Goal: Task Accomplishment & Management: Use online tool/utility

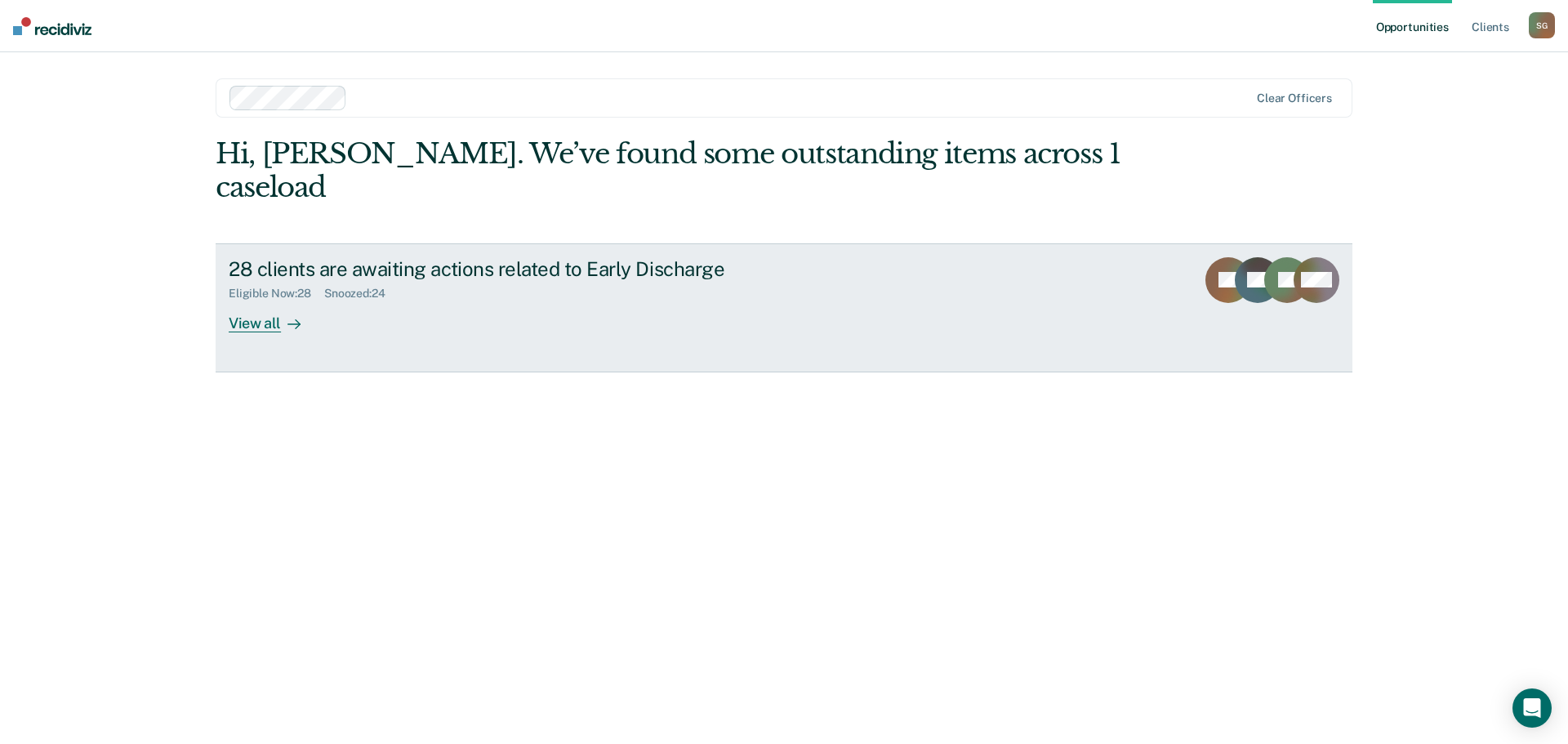
click at [272, 300] on div "View all" at bounding box center [274, 316] width 91 height 32
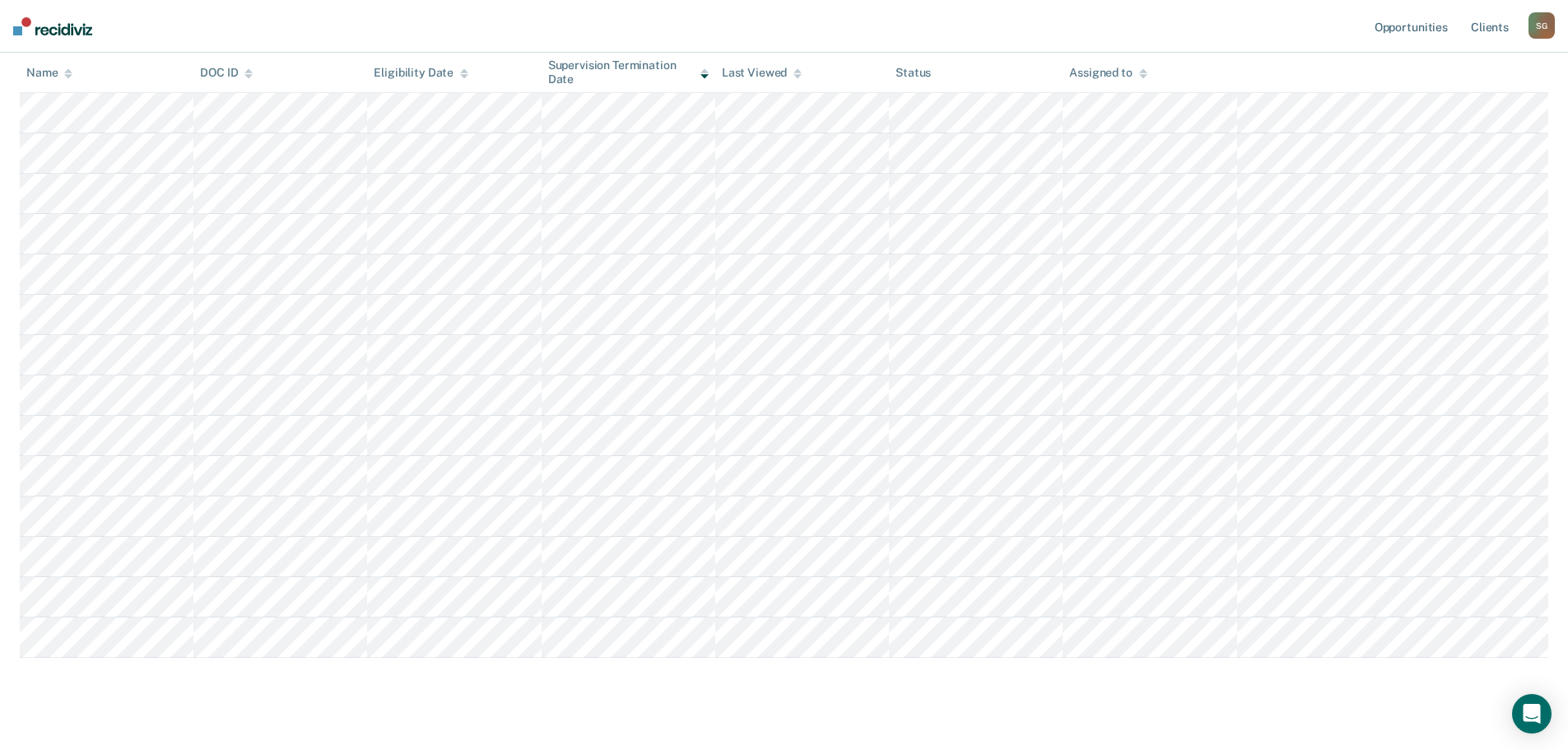
scroll to position [807, 0]
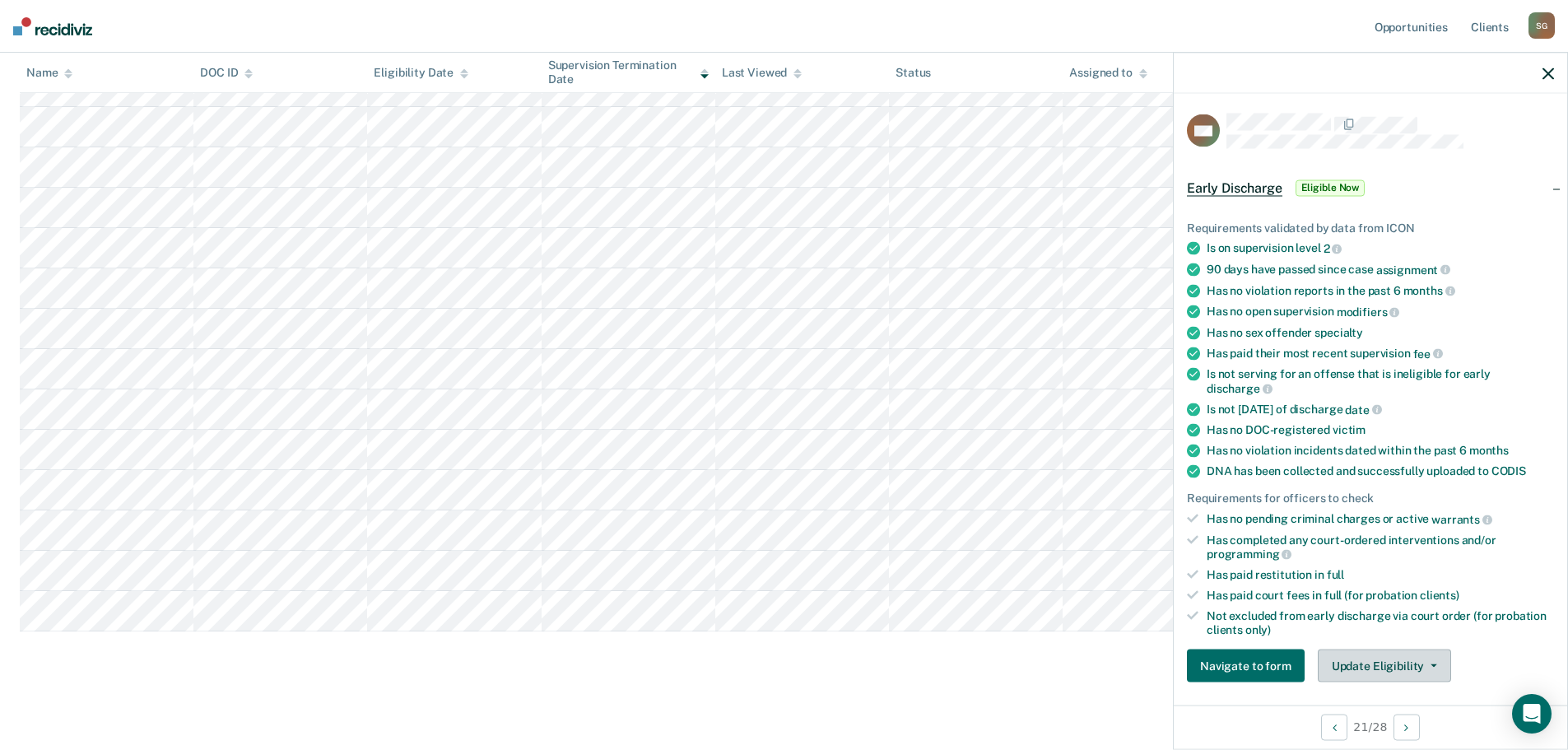
click at [1377, 661] on button "Update Eligibility" at bounding box center [1384, 665] width 133 height 33
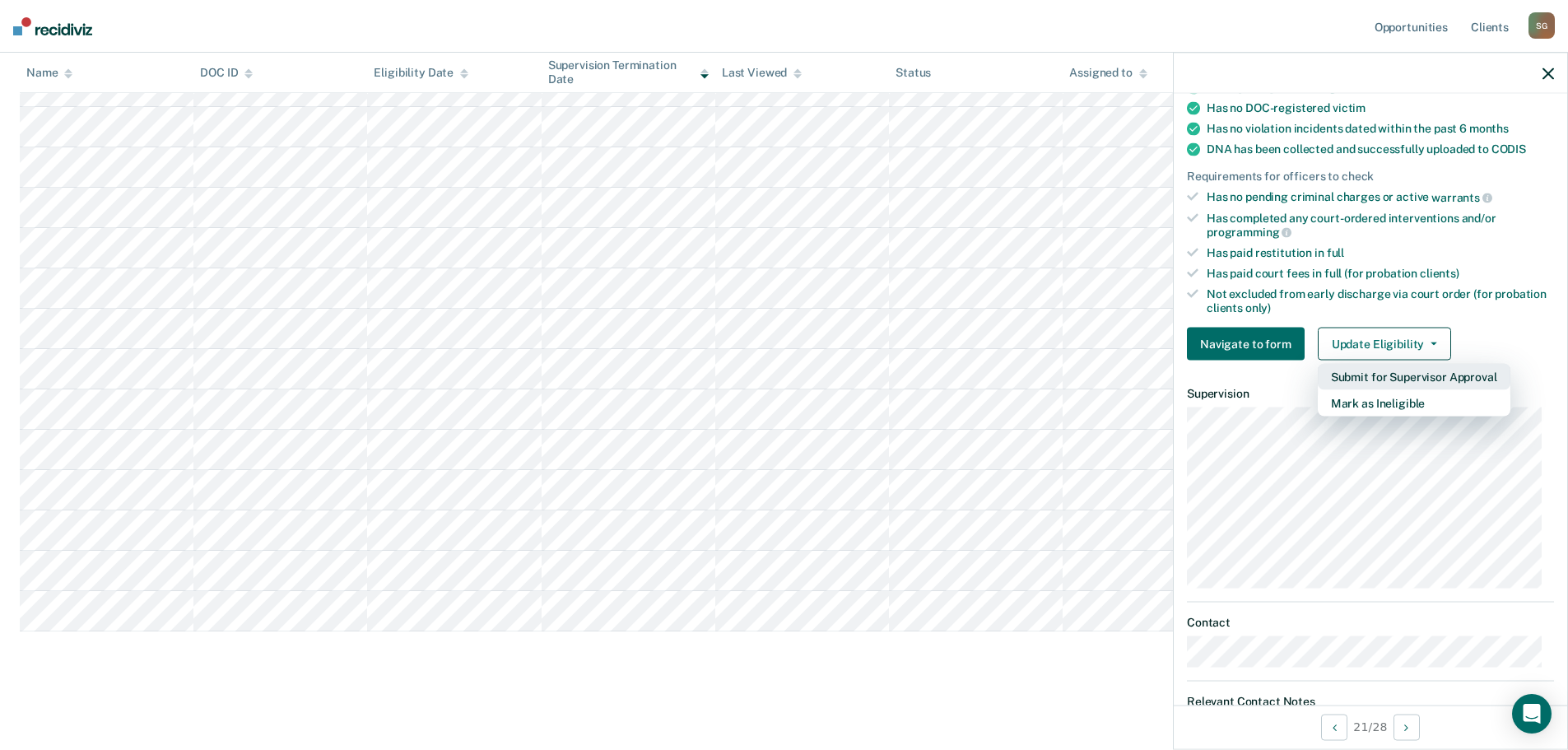
scroll to position [335, 0]
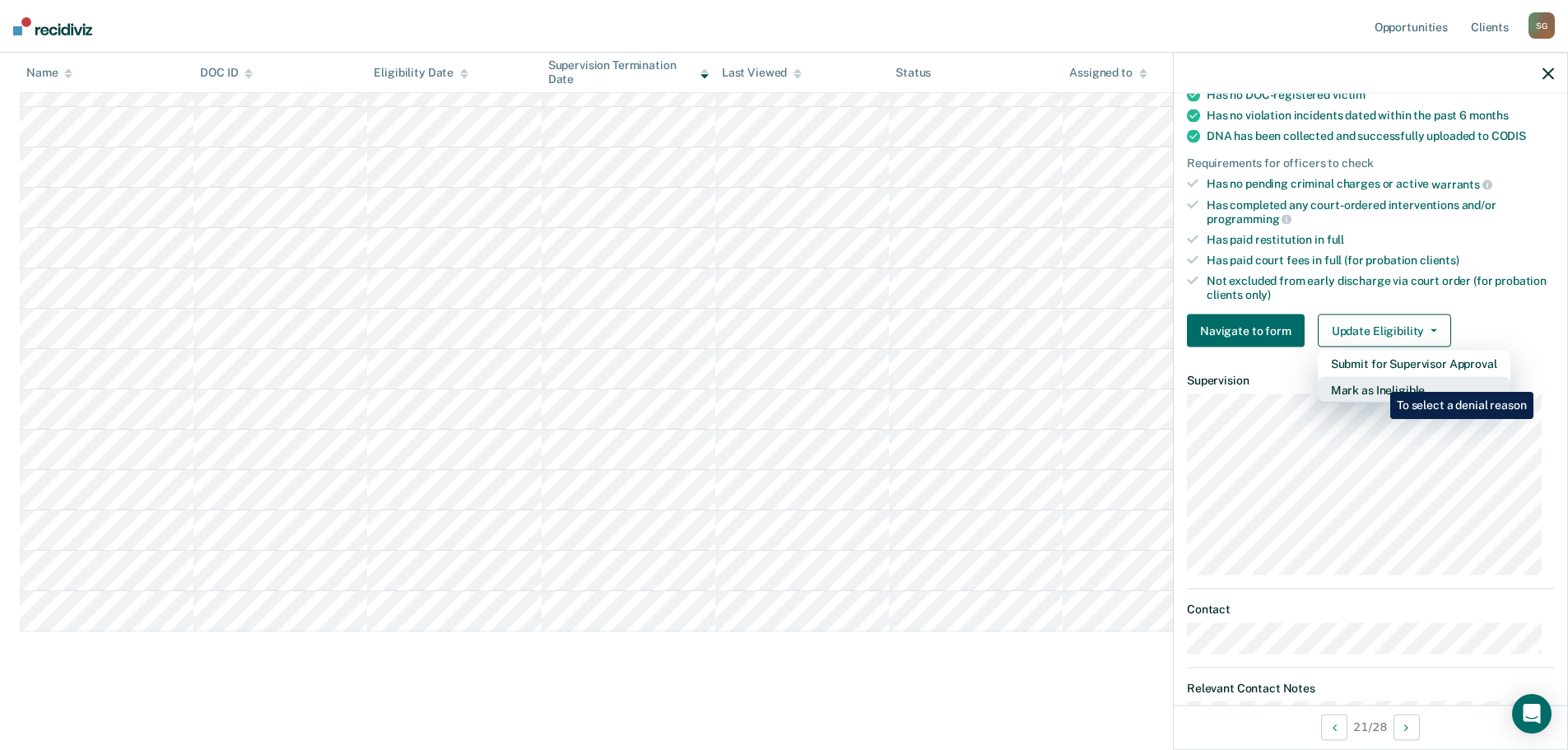
click at [1374, 382] on button "Mark as Ineligible" at bounding box center [1414, 390] width 193 height 26
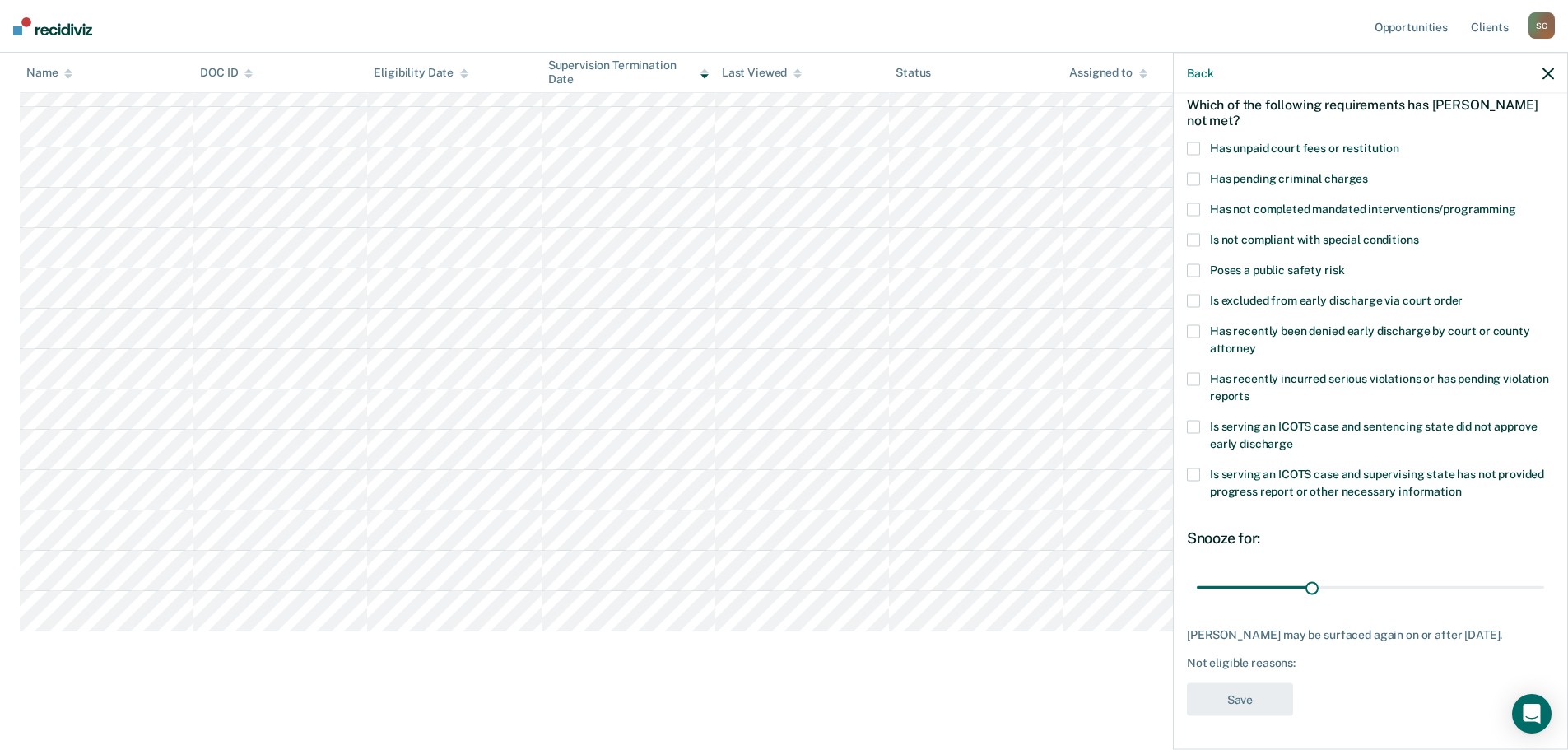
scroll to position [90, 0]
click at [1190, 144] on label "Has unpaid court fees or restitution" at bounding box center [1370, 150] width 367 height 17
click at [1250, 696] on button "Save" at bounding box center [1239, 699] width 106 height 34
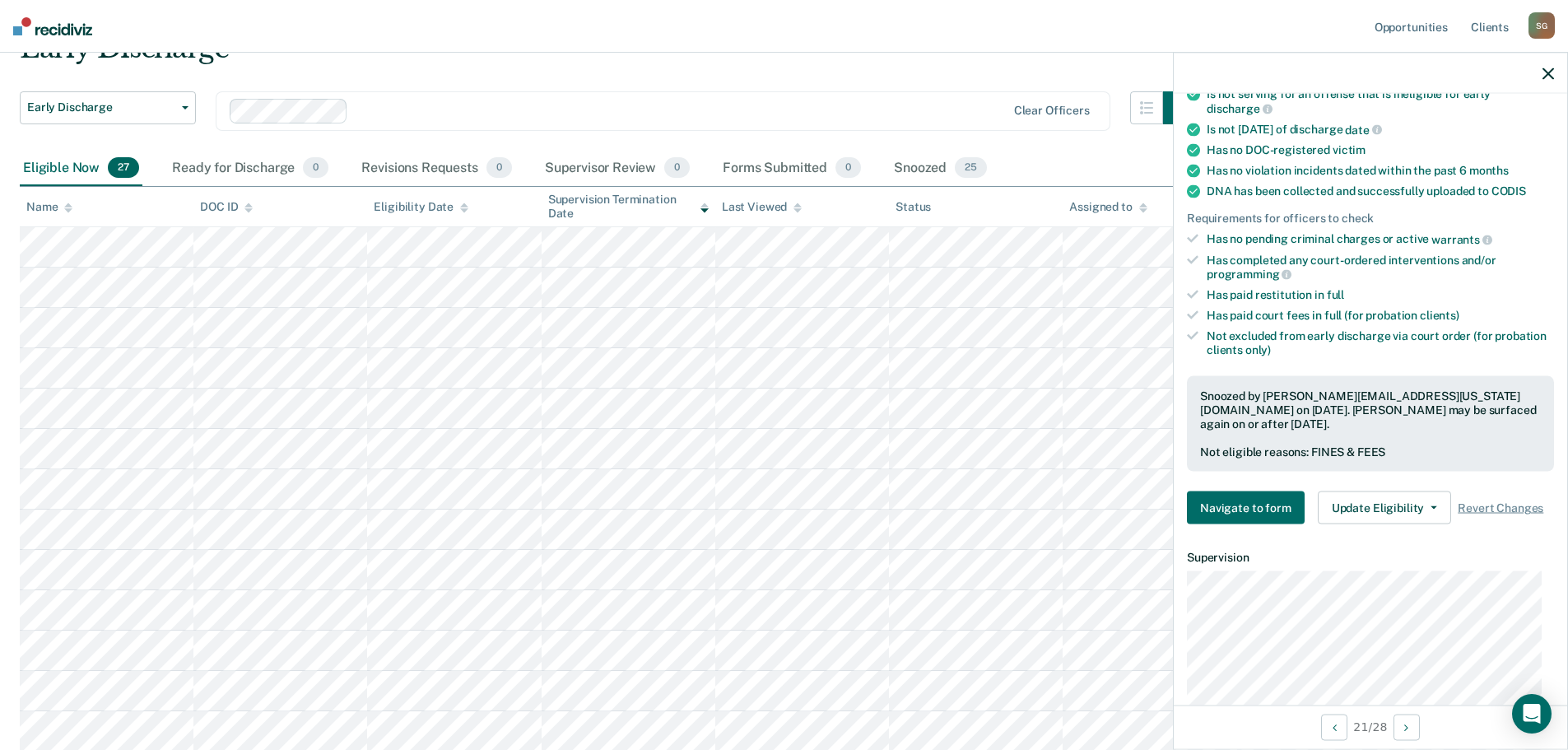
scroll to position [336, 0]
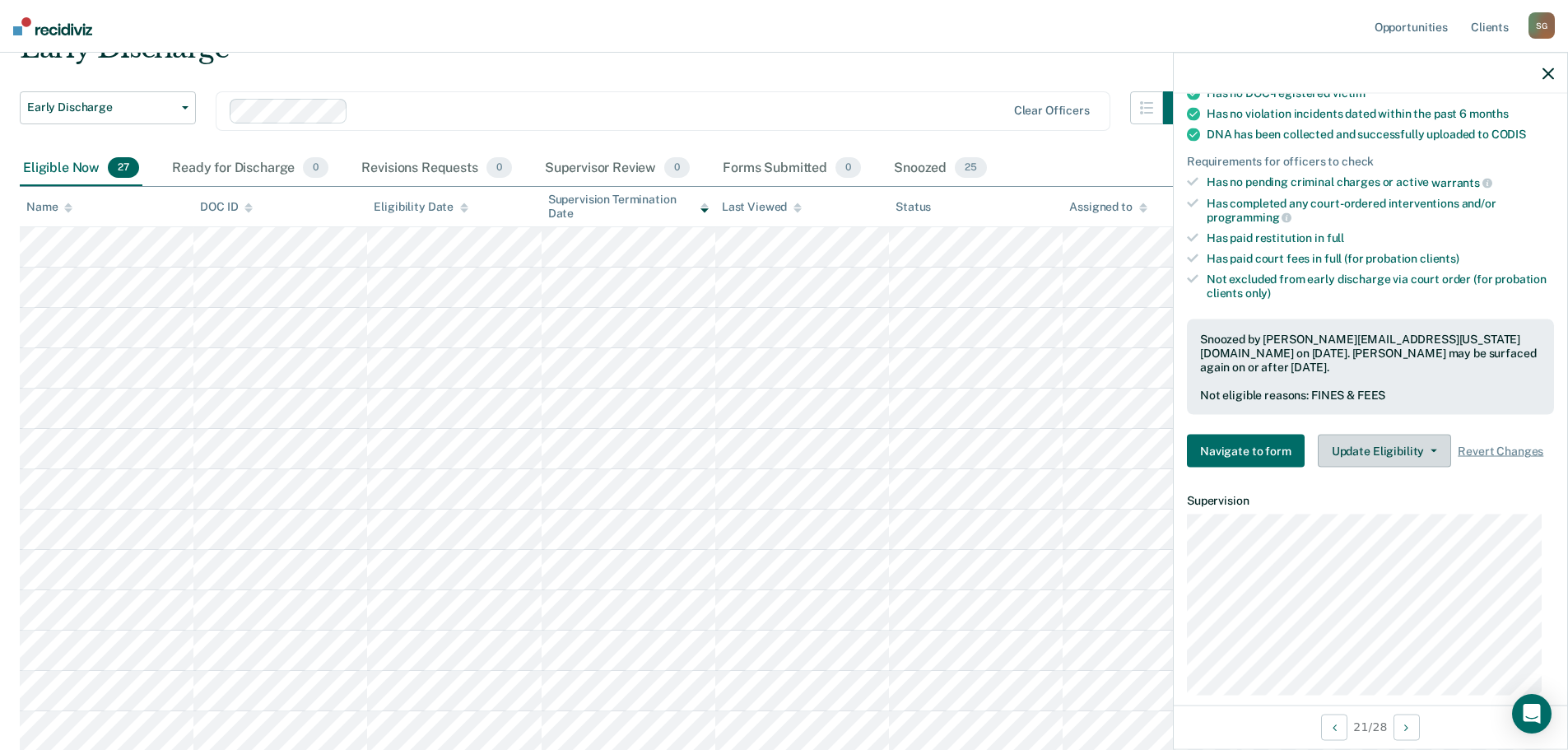
click at [1383, 448] on button "Update Eligibility" at bounding box center [1384, 450] width 133 height 33
click at [1410, 445] on button "Update Eligibility" at bounding box center [1384, 450] width 133 height 33
click at [1406, 448] on button "Update Eligibility" at bounding box center [1384, 450] width 133 height 33
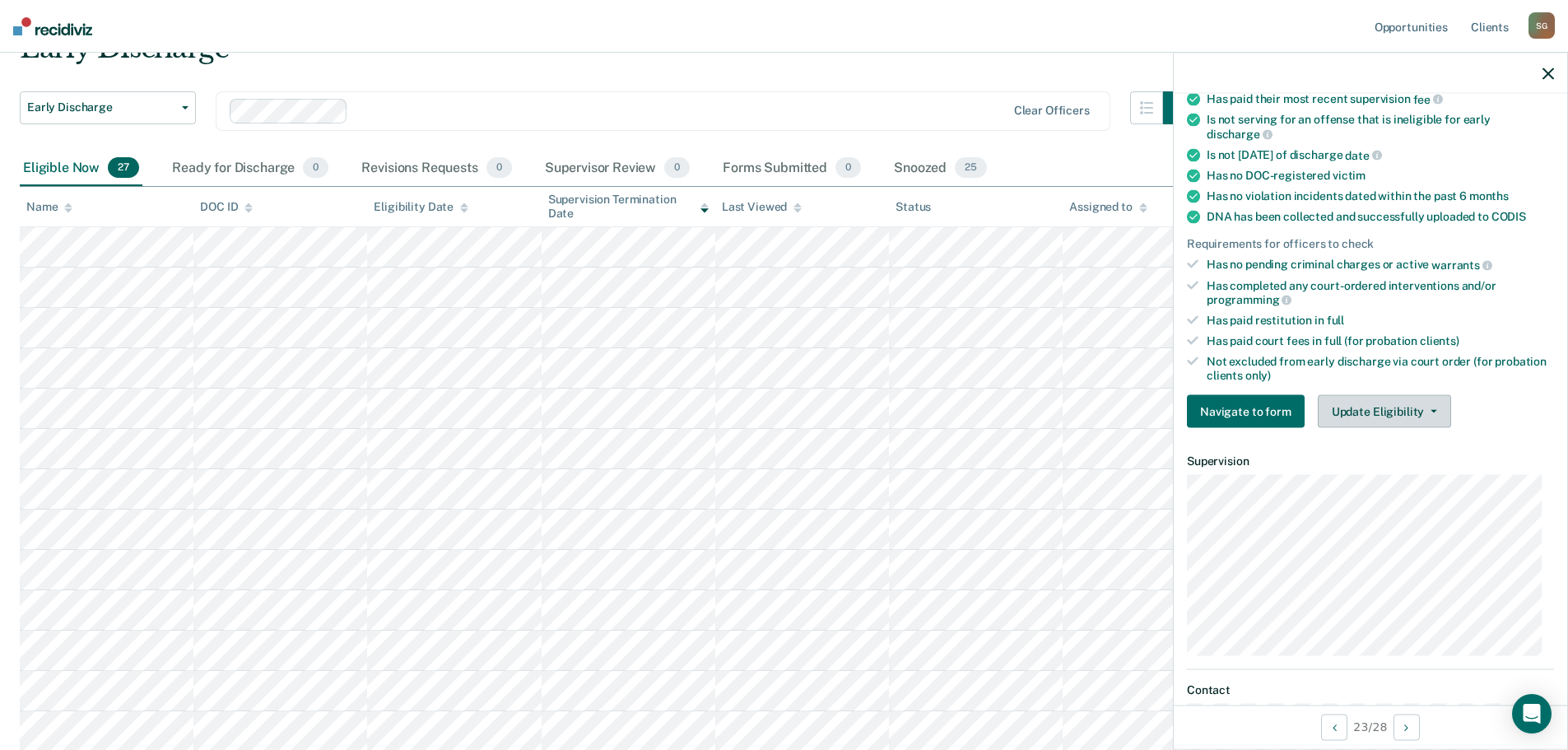
click at [1354, 410] on button "Update Eligibility" at bounding box center [1384, 411] width 133 height 33
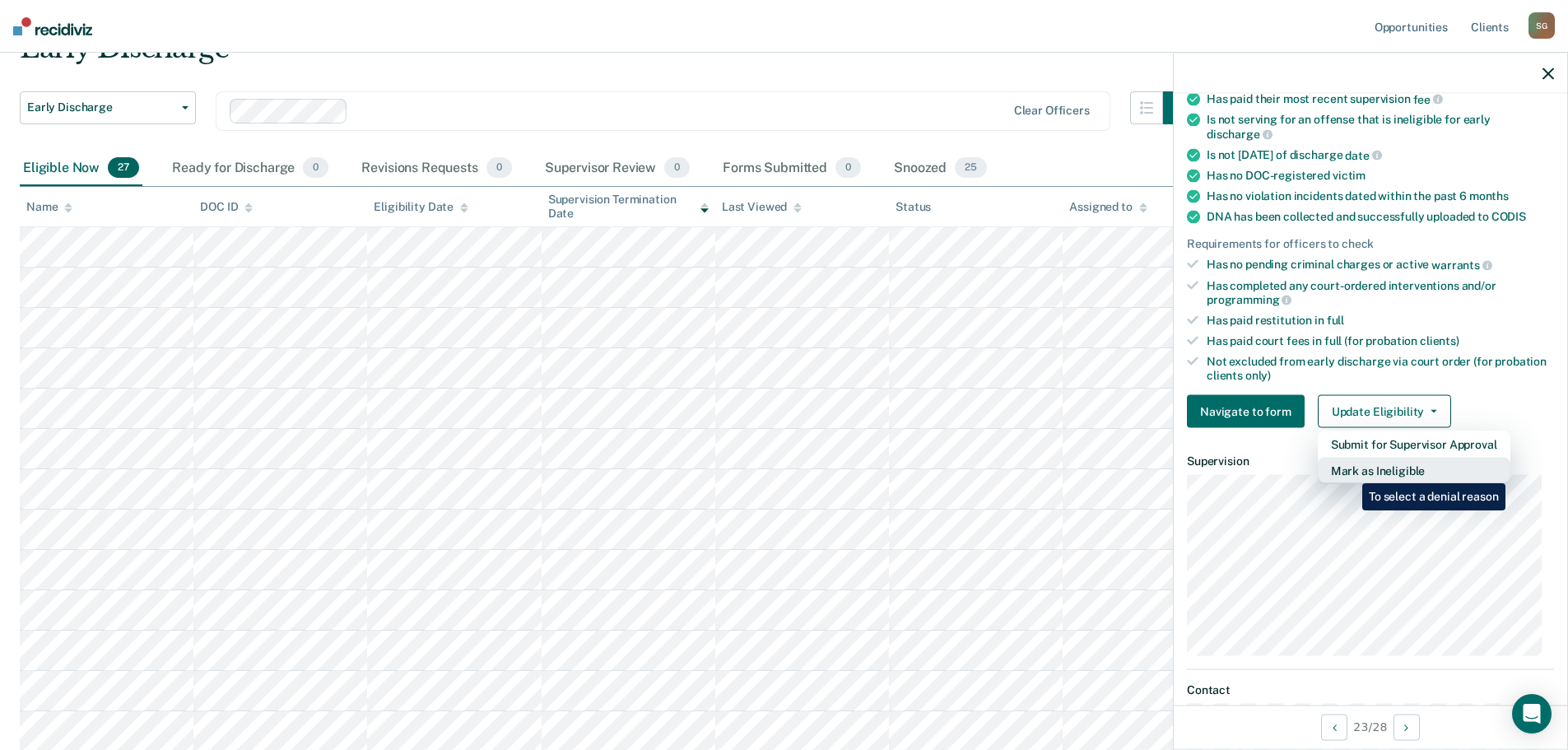
click at [1350, 471] on button "Mark as Ineligible" at bounding box center [1414, 471] width 193 height 26
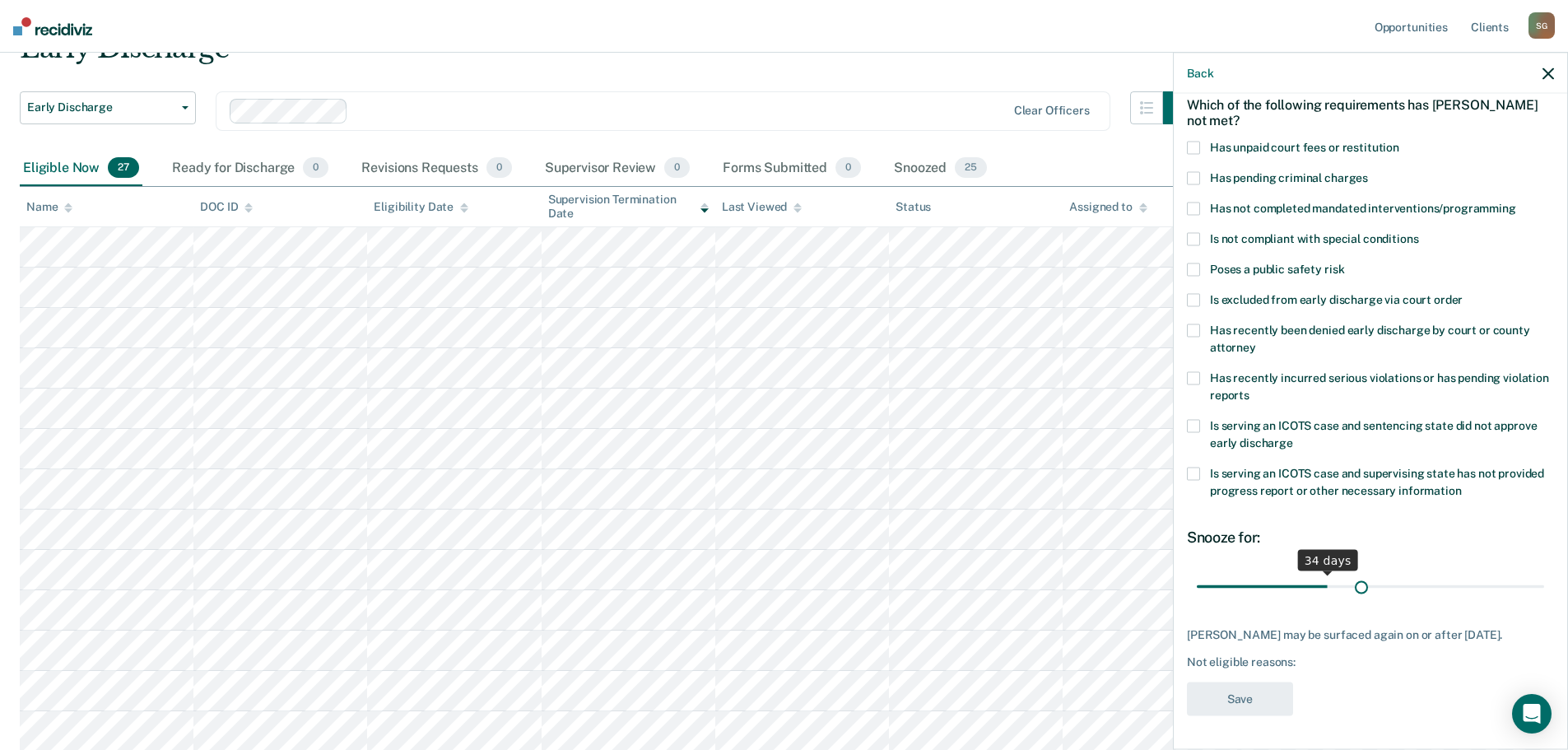
scroll to position [76, 0]
drag, startPoint x: 1303, startPoint y: 566, endPoint x: 1457, endPoint y: 567, distance: 154.0
type input "71"
click at [1457, 574] on input "range" at bounding box center [1370, 588] width 348 height 29
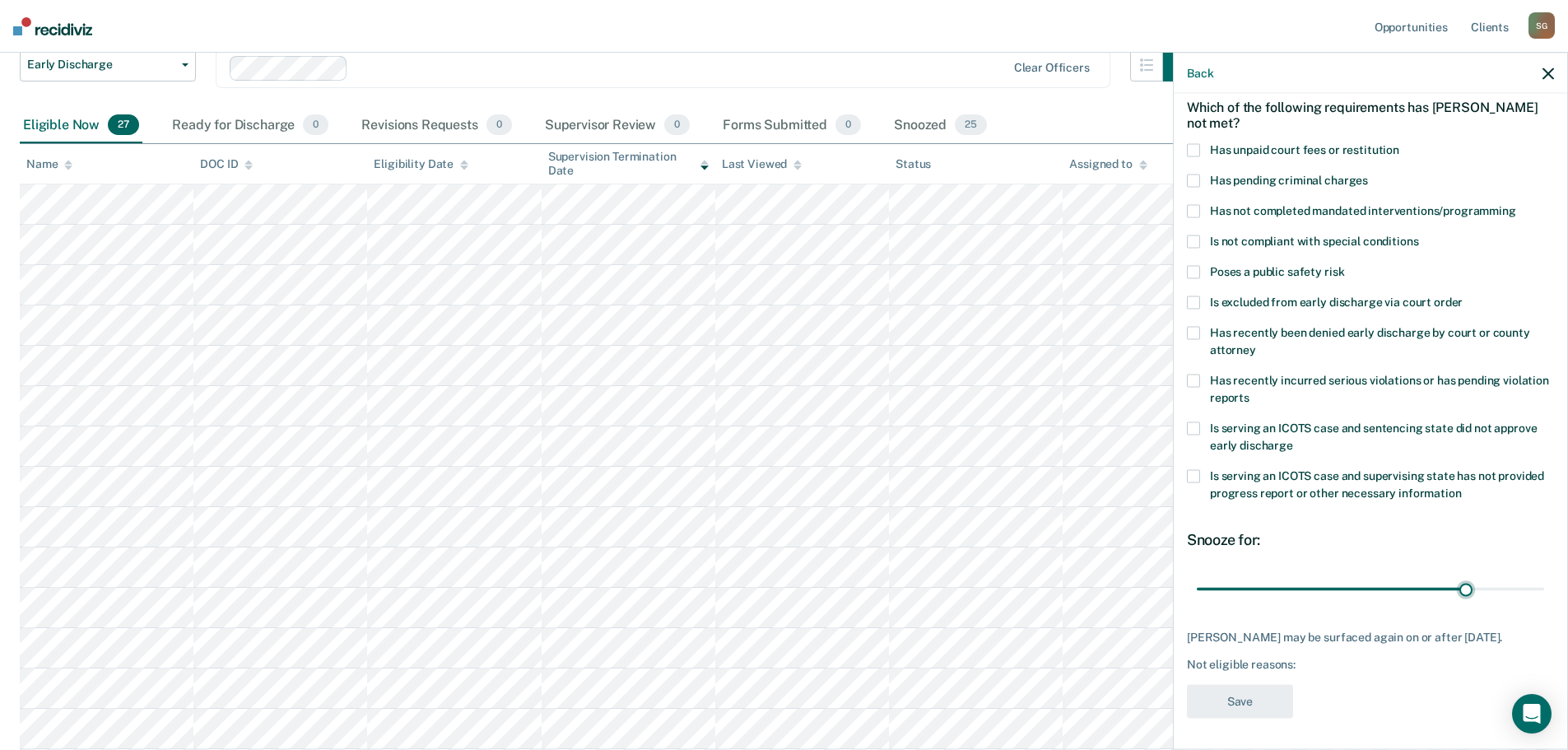
scroll to position [165, 0]
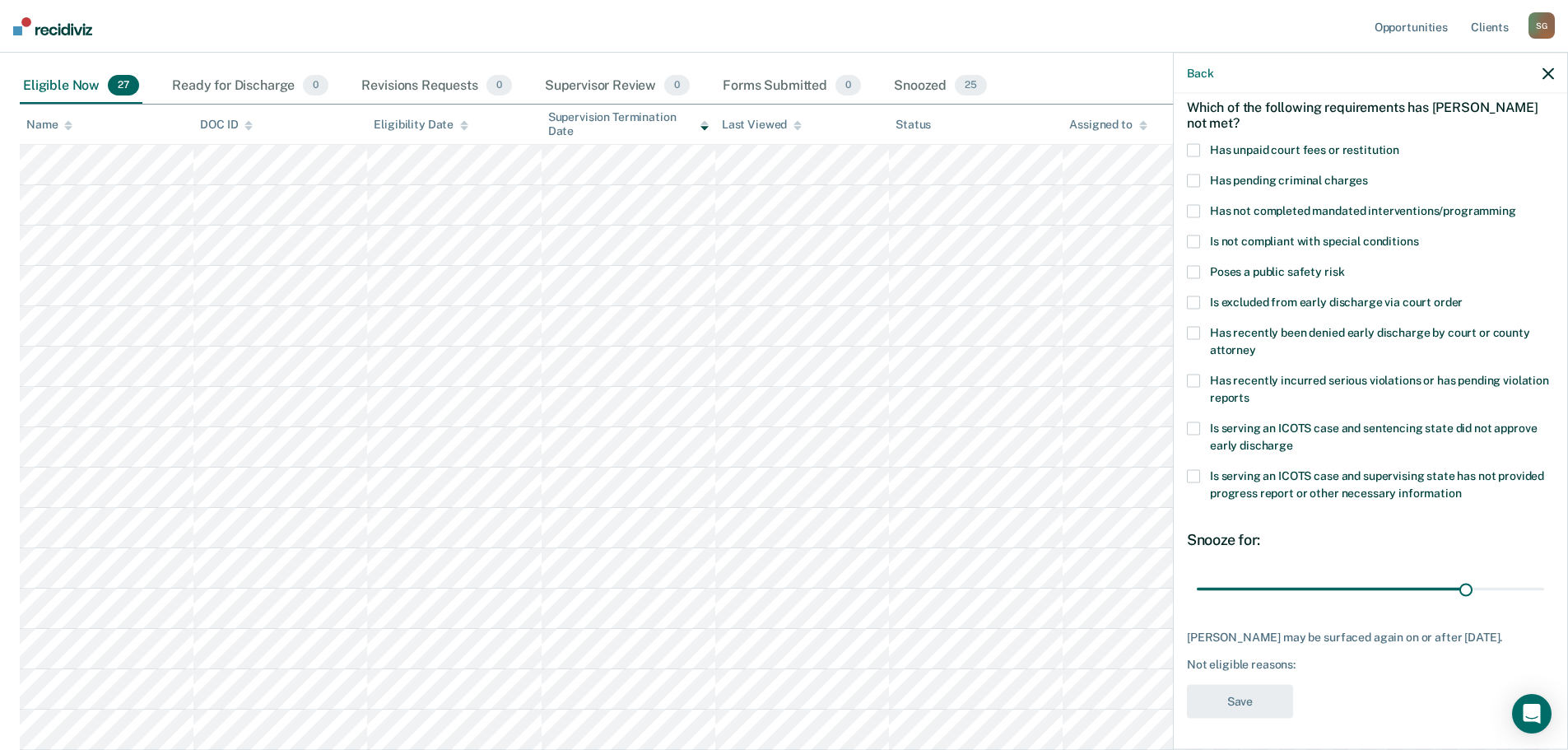
click at [1198, 146] on span at bounding box center [1193, 151] width 13 height 13
click at [1192, 239] on span at bounding box center [1193, 242] width 13 height 13
click at [1244, 703] on button "Save" at bounding box center [1239, 701] width 106 height 34
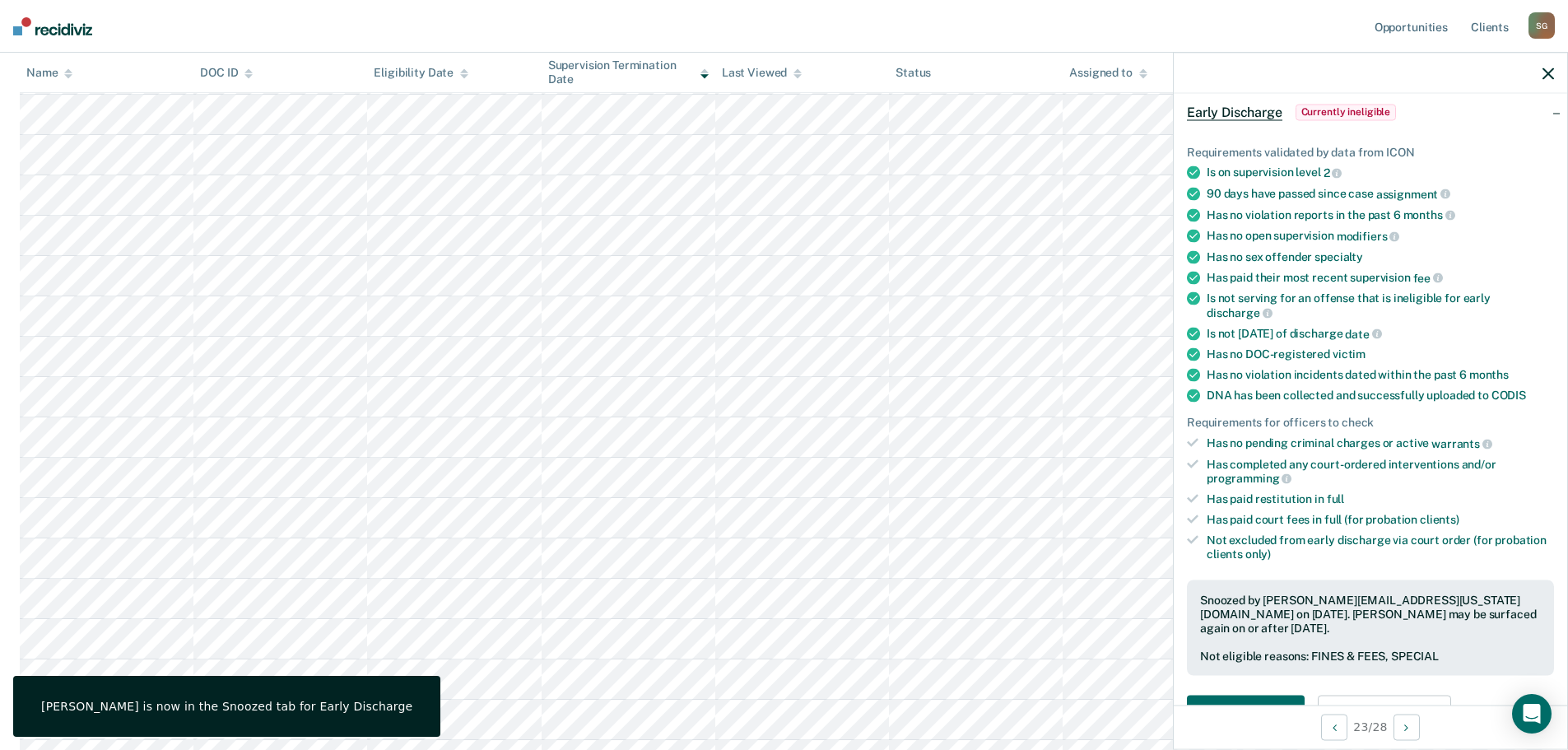
scroll to position [493, 0]
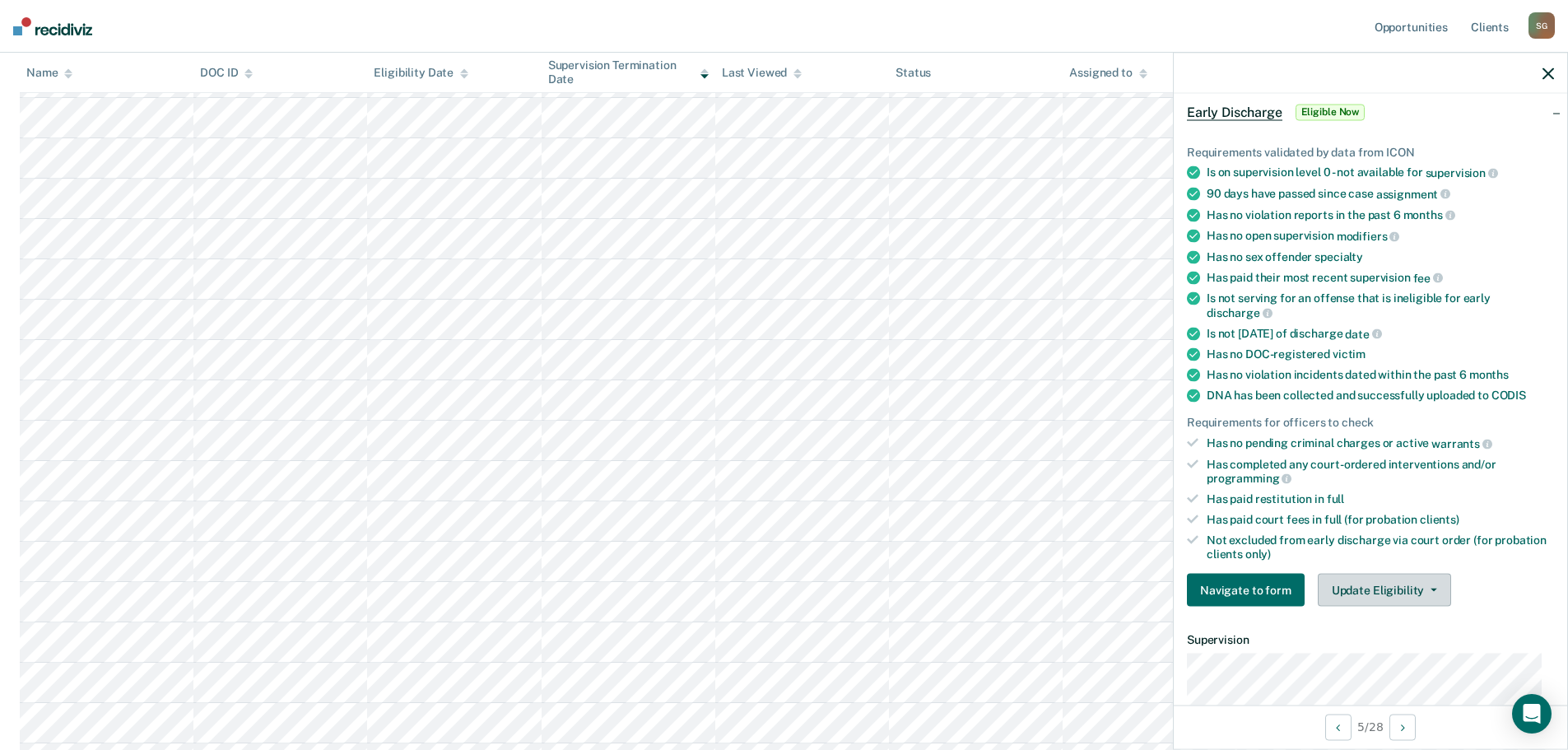
click at [1372, 591] on button "Update Eligibility" at bounding box center [1384, 590] width 133 height 33
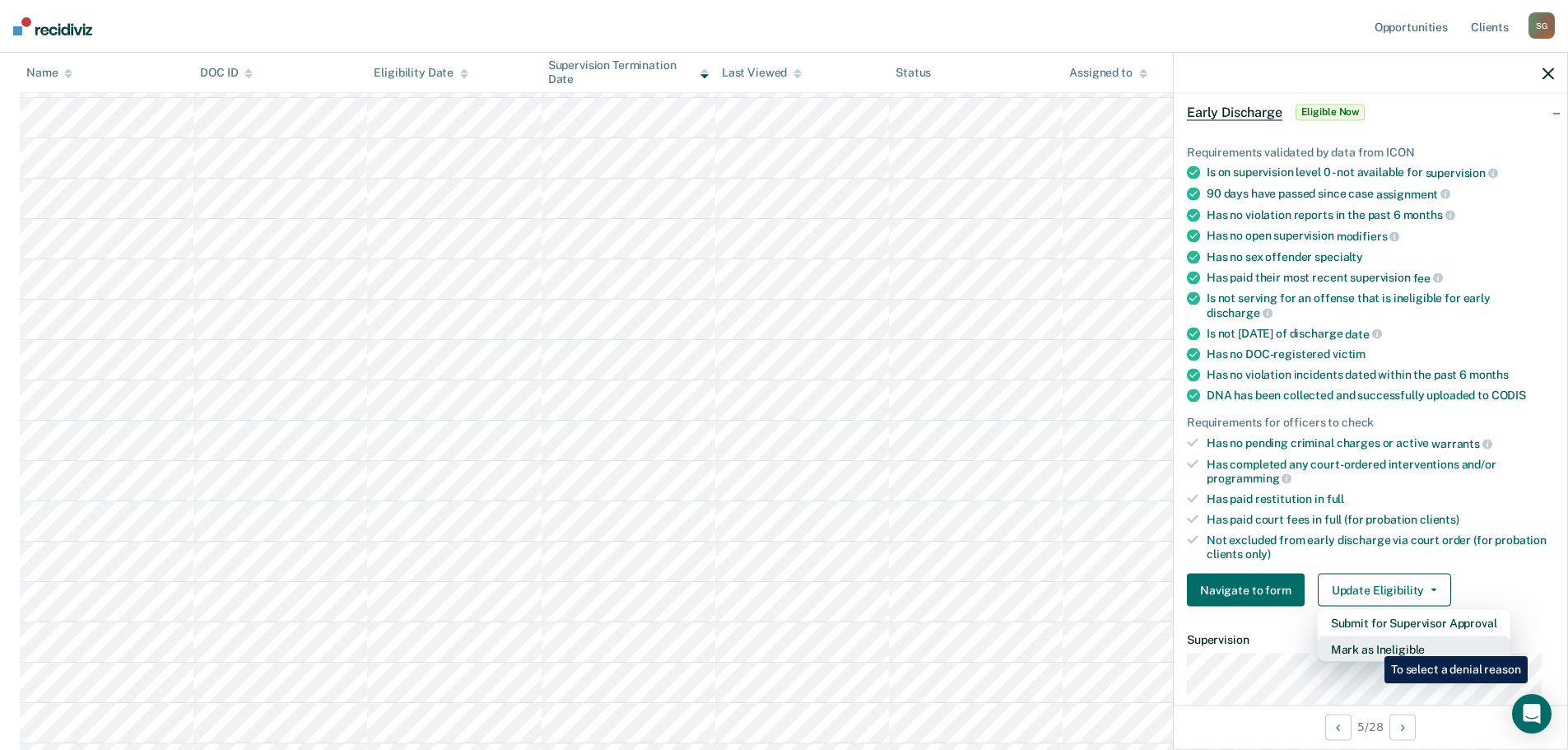
click at [1372, 643] on button "Mark as Ineligible" at bounding box center [1414, 649] width 193 height 26
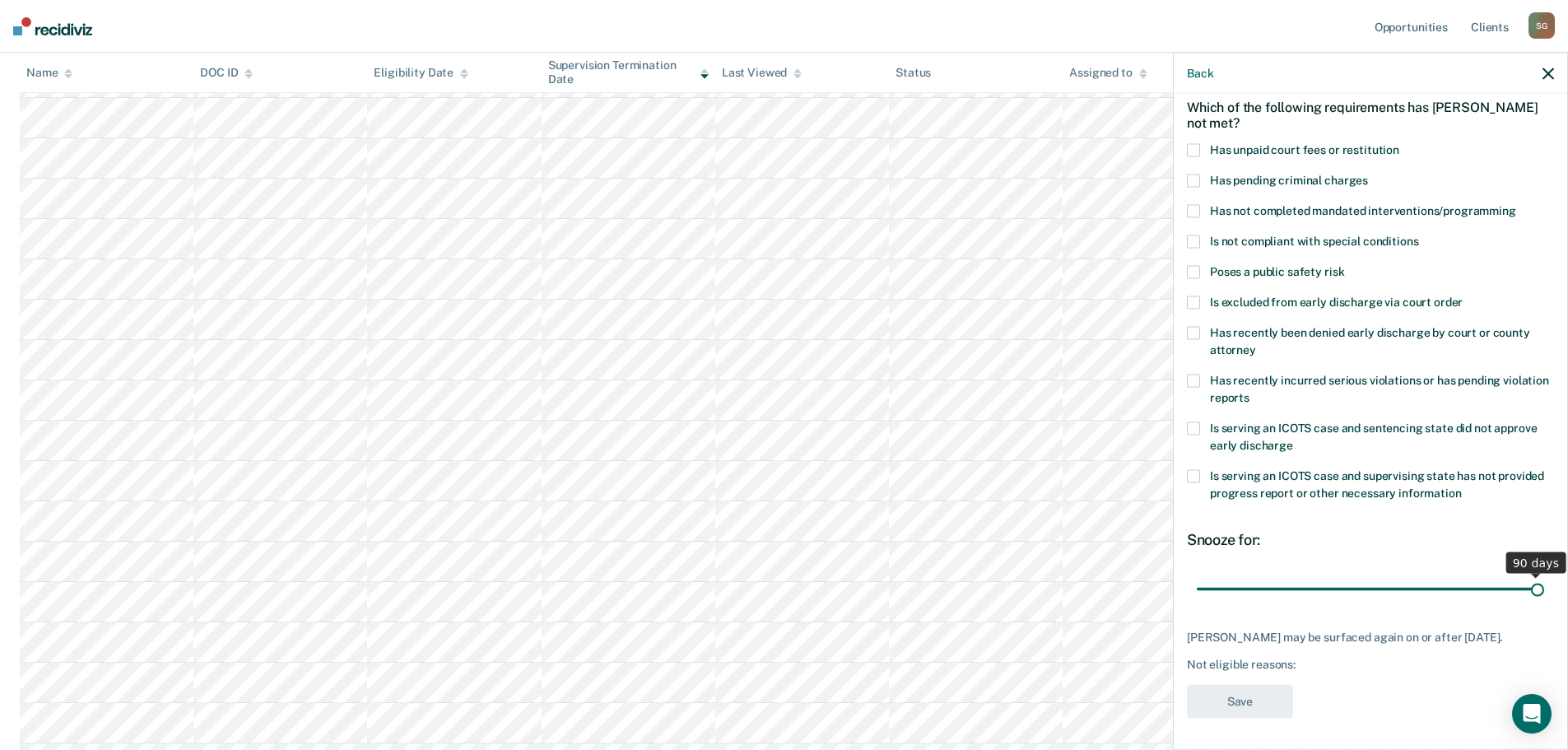
drag, startPoint x: 1312, startPoint y: 583, endPoint x: 1572, endPoint y: 568, distance: 260.4
type input "90"
click at [1545, 574] on input "range" at bounding box center [1370, 588] width 348 height 29
click at [1192, 146] on span at bounding box center [1193, 151] width 13 height 13
click at [1259, 710] on button "Save" at bounding box center [1239, 701] width 106 height 34
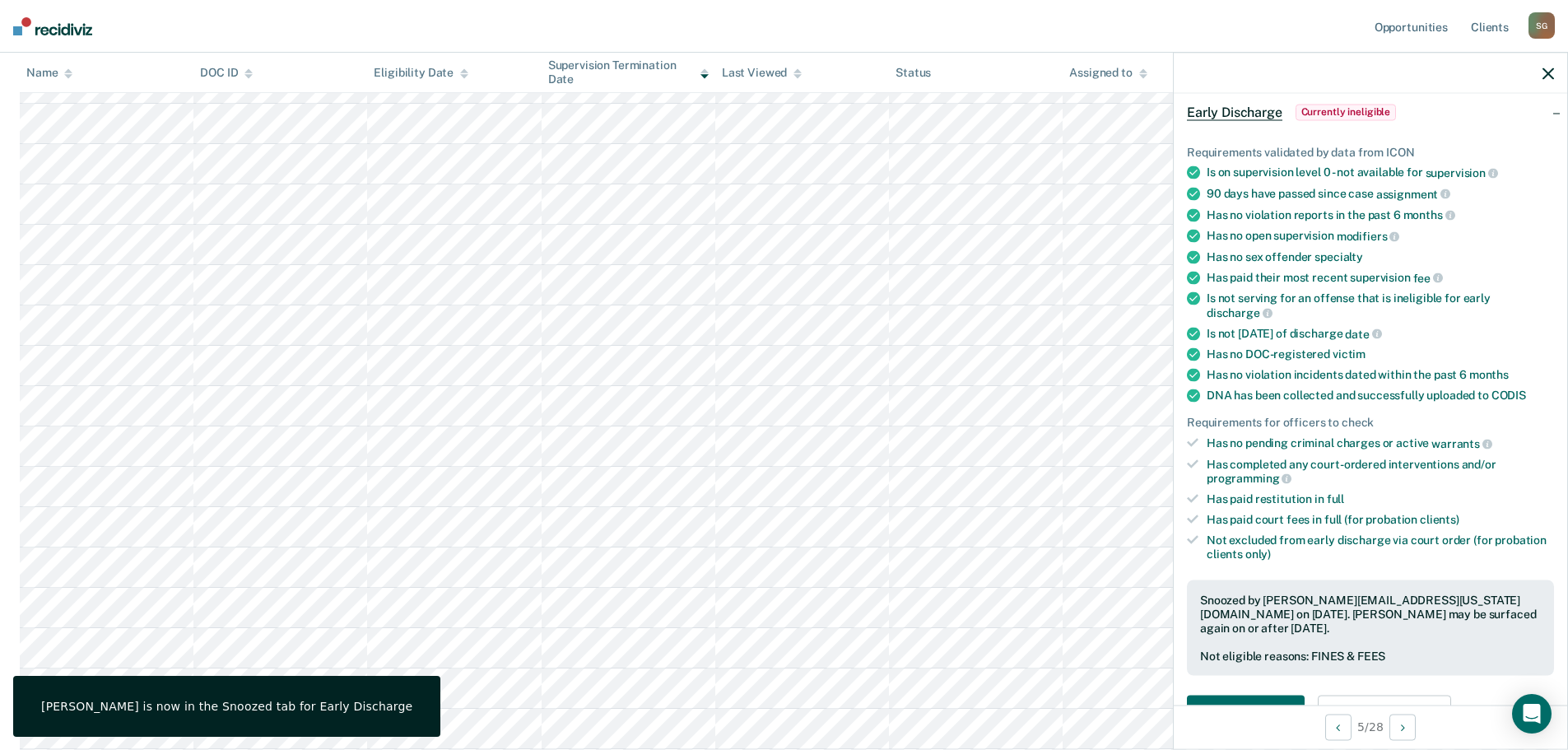
scroll to position [500, 0]
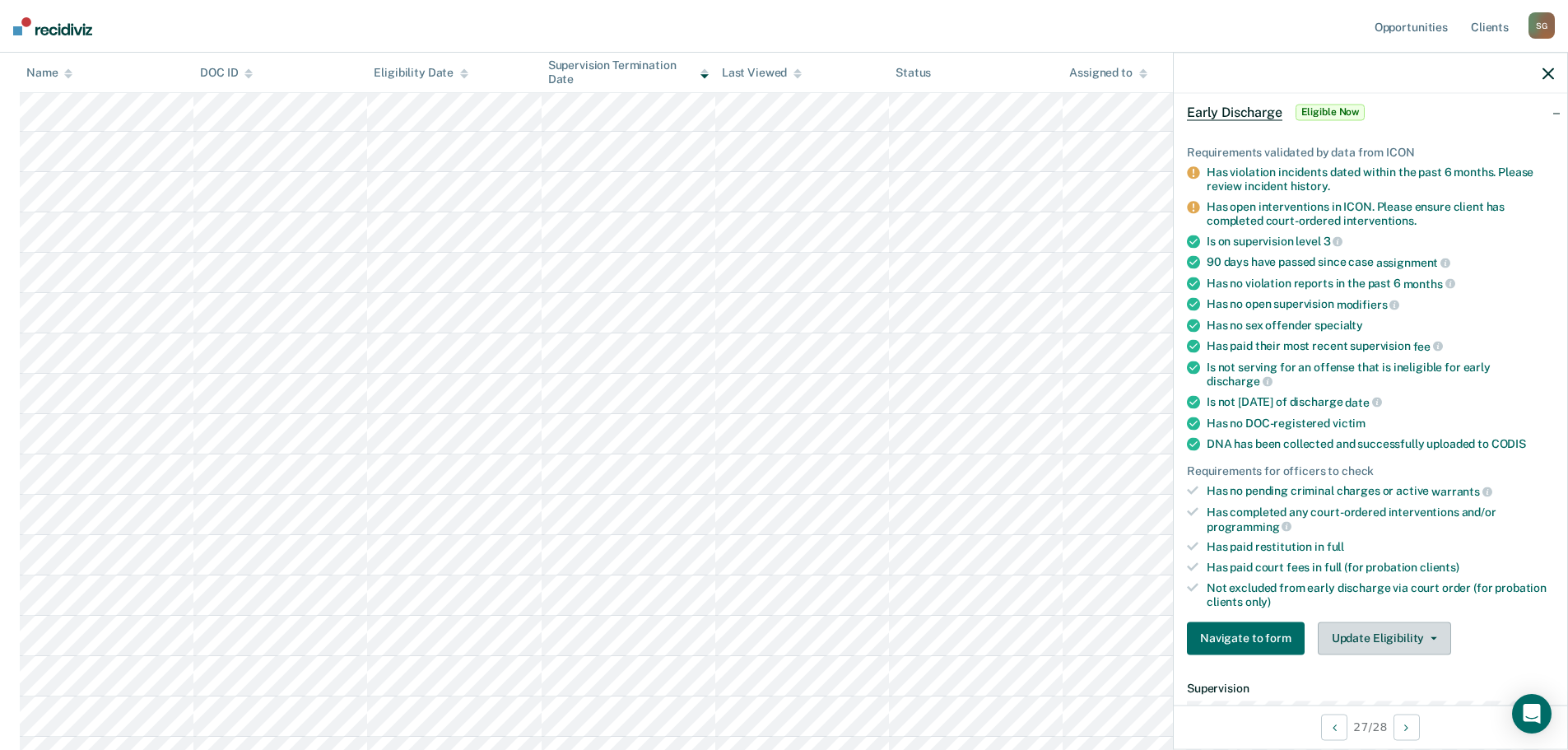
click at [1383, 641] on button "Update Eligibility" at bounding box center [1384, 637] width 133 height 33
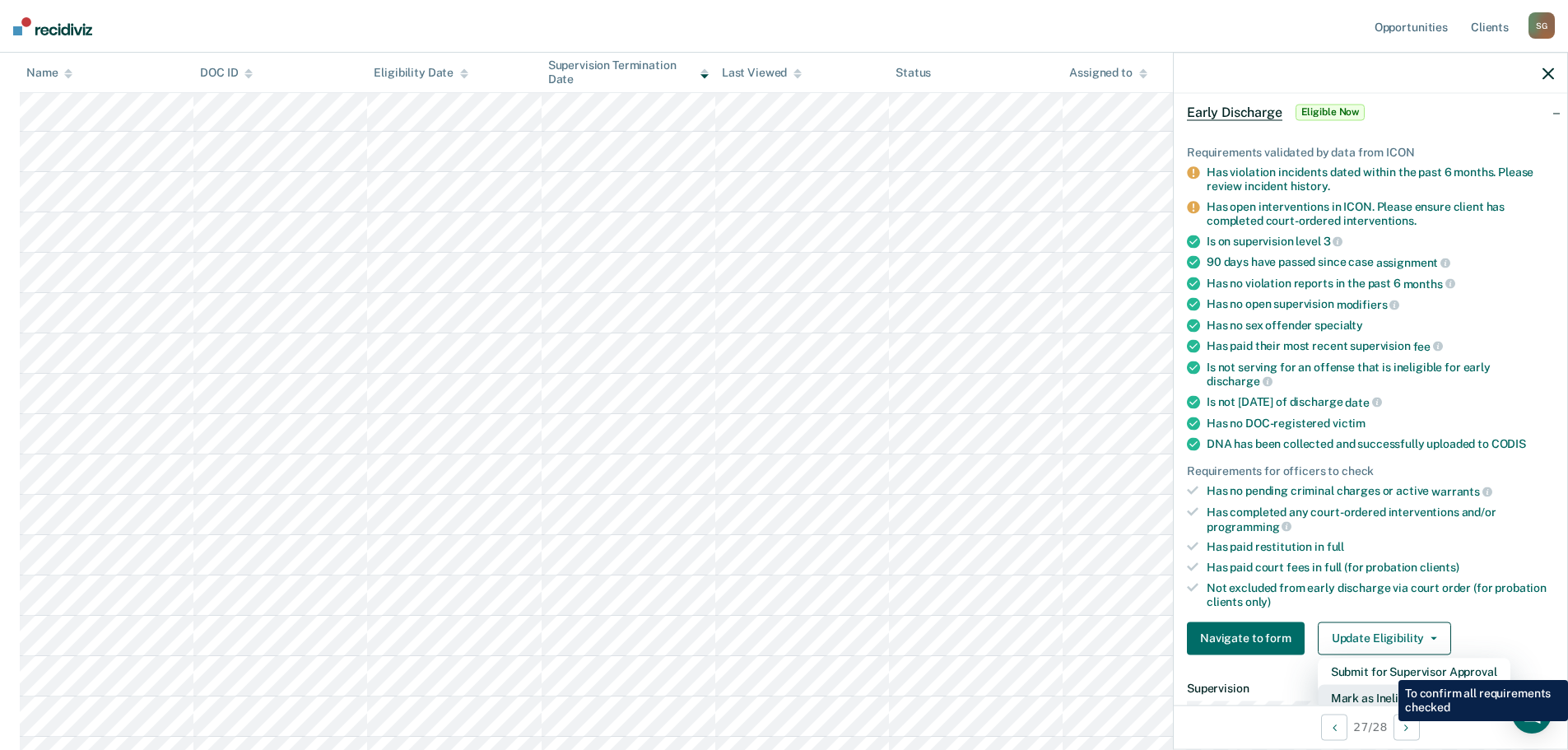
scroll to position [80, 0]
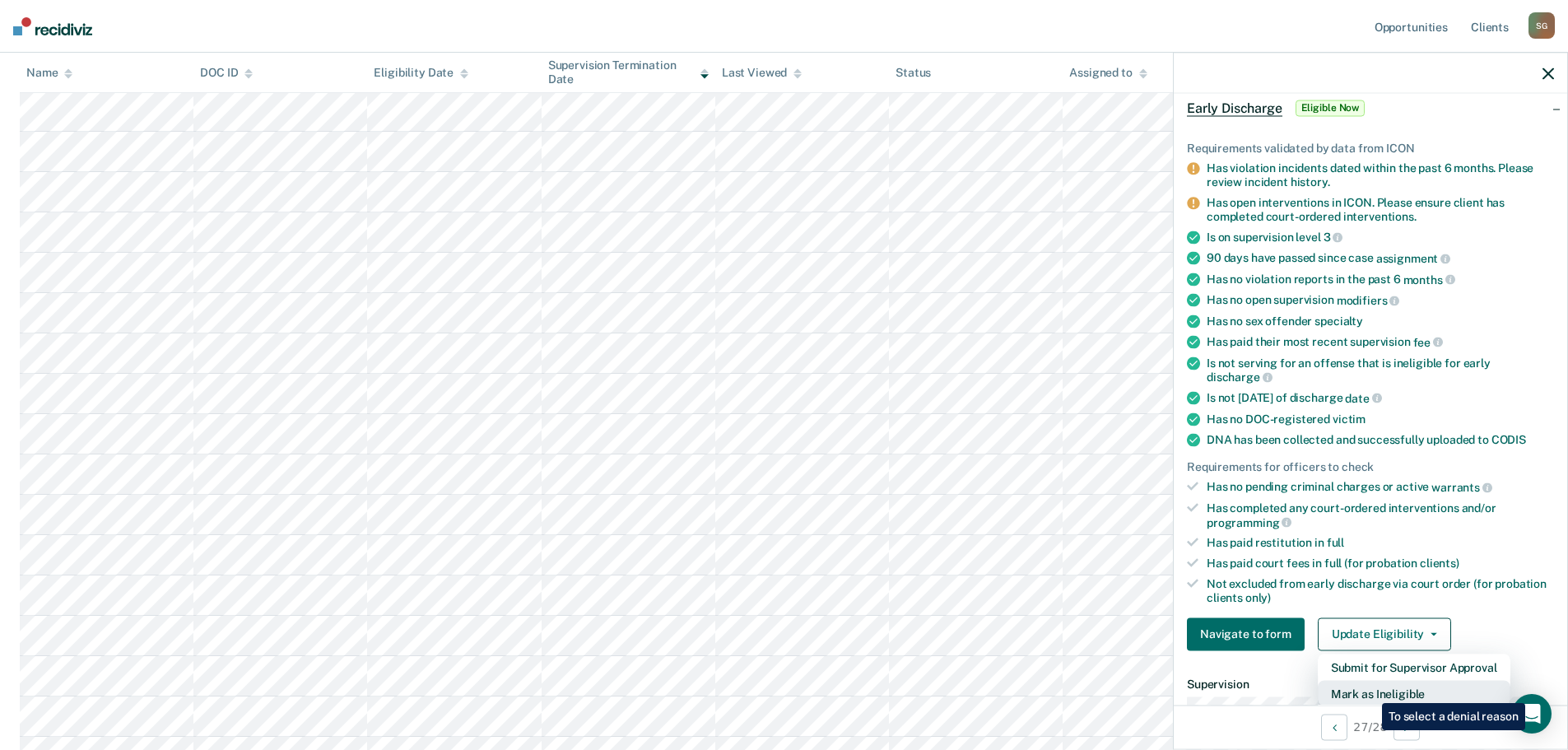
click at [1369, 690] on button "Mark as Ineligible" at bounding box center [1414, 693] width 193 height 26
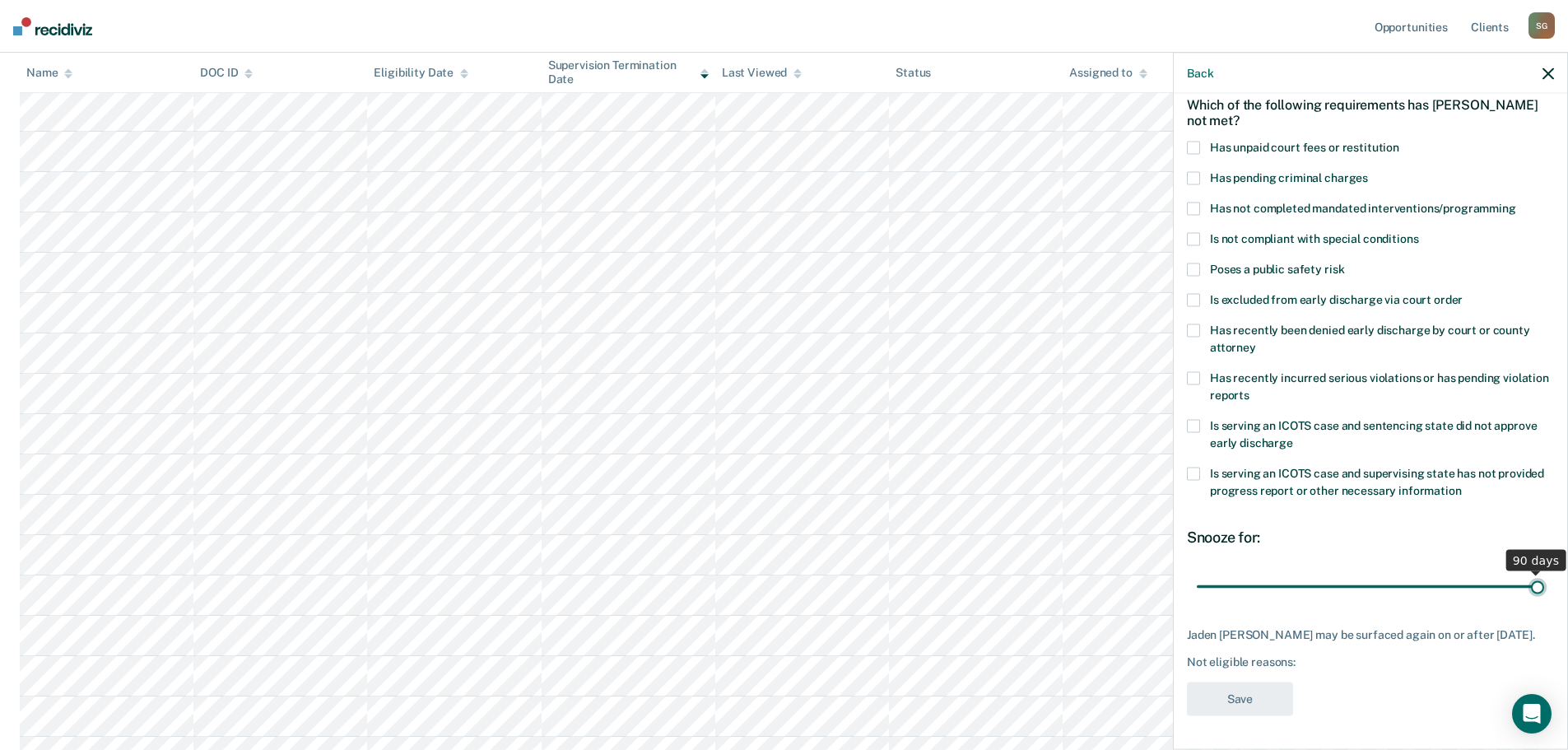
drag, startPoint x: 1308, startPoint y: 581, endPoint x: 1568, endPoint y: 572, distance: 260.2
type input "90"
click at [1545, 572] on input "range" at bounding box center [1370, 586] width 348 height 29
click at [1191, 141] on span at bounding box center [1193, 148] width 13 height 13
click at [1193, 372] on span at bounding box center [1193, 378] width 13 height 13
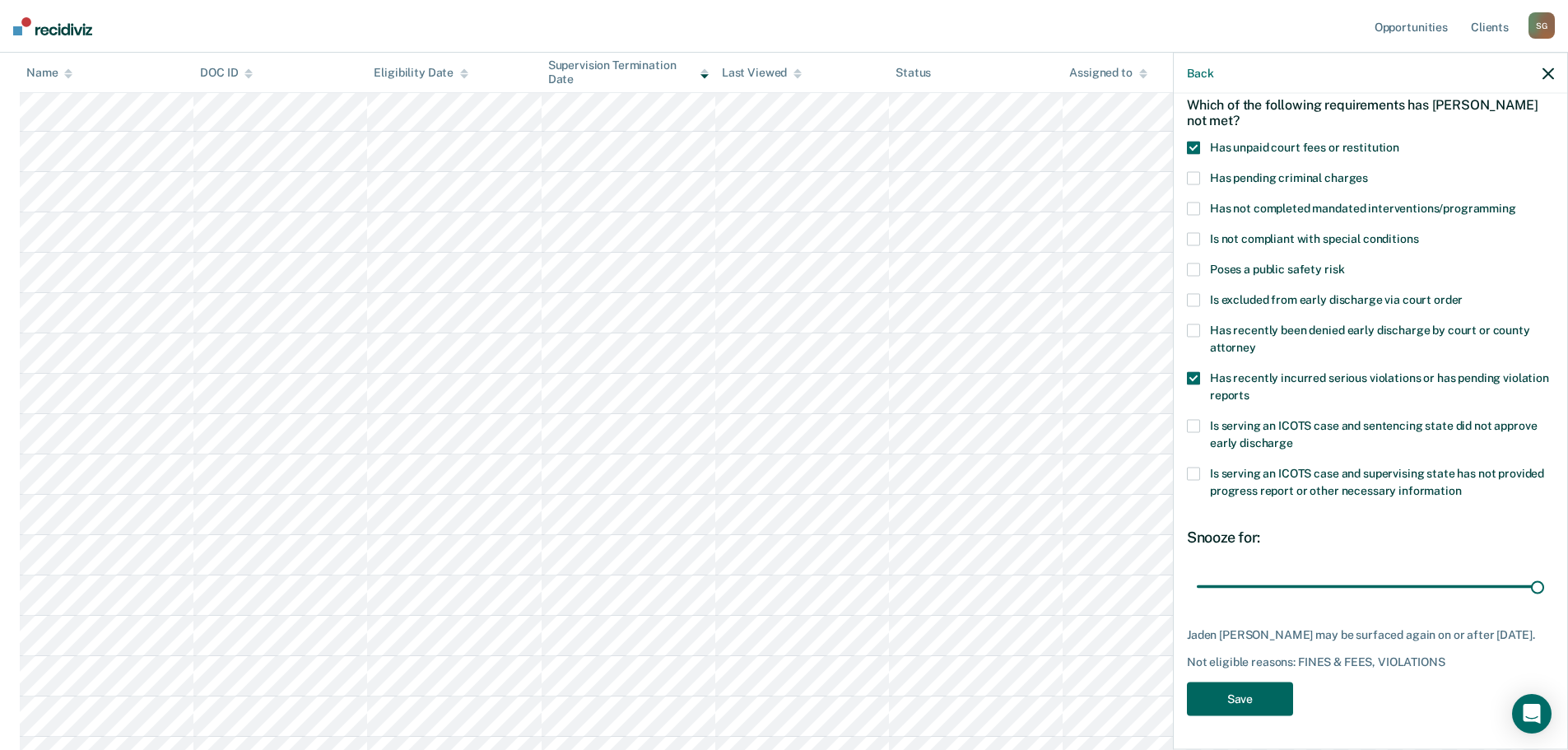
click at [1235, 714] on button "Save" at bounding box center [1239, 699] width 106 height 34
